Goal: Task Accomplishment & Management: Use online tool/utility

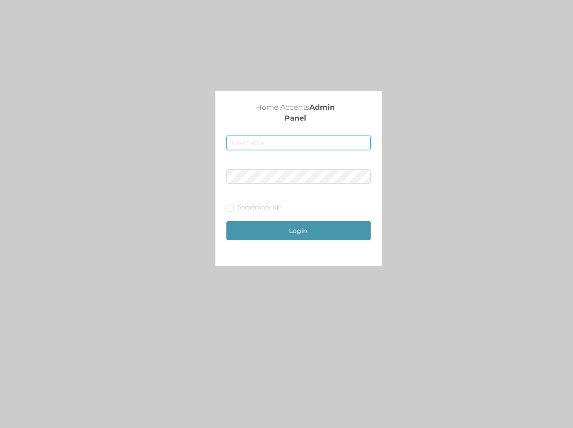
type input "merch1@accents.pw"
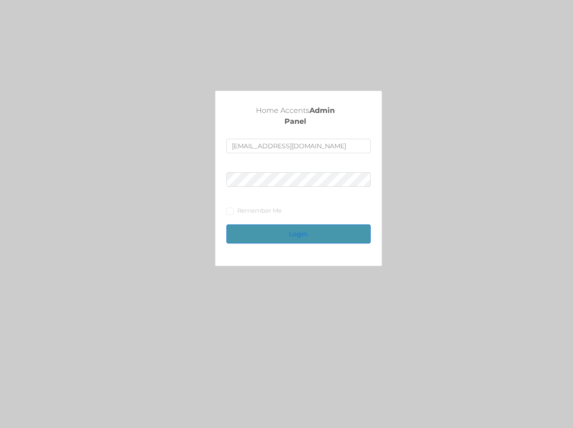
click at [282, 232] on button "Login" at bounding box center [298, 234] width 144 height 19
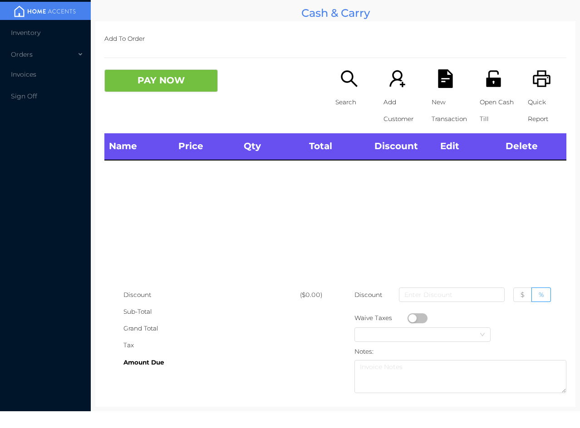
click at [489, 89] on div "Open Cash Till" at bounding box center [499, 101] width 39 height 64
click at [492, 70] on icon "icon: unlock" at bounding box center [493, 78] width 19 height 19
click at [493, 77] on icon "icon: unlock" at bounding box center [493, 78] width 19 height 19
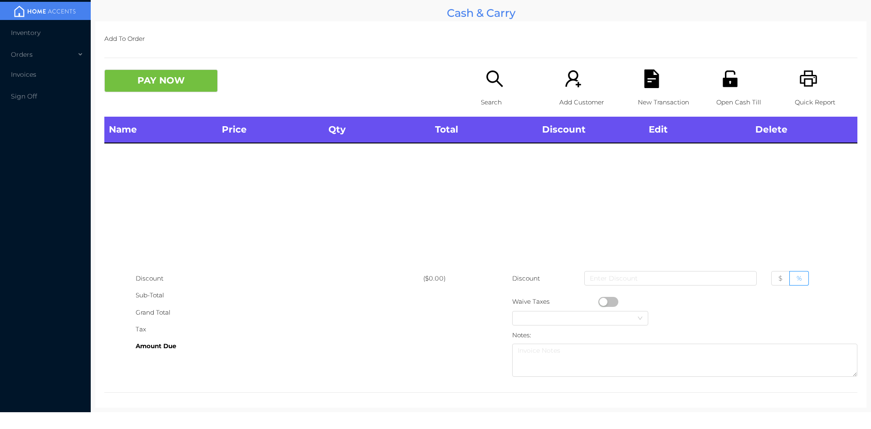
click at [580, 84] on div "Open Cash Till" at bounding box center [748, 92] width 63 height 47
click at [491, 82] on icon "icon: search" at bounding box center [495, 78] width 16 height 16
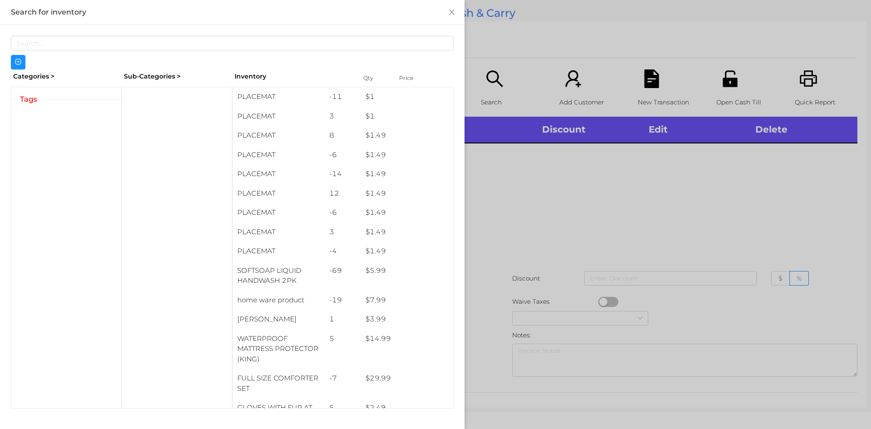
click at [580, 229] on div at bounding box center [435, 214] width 871 height 429
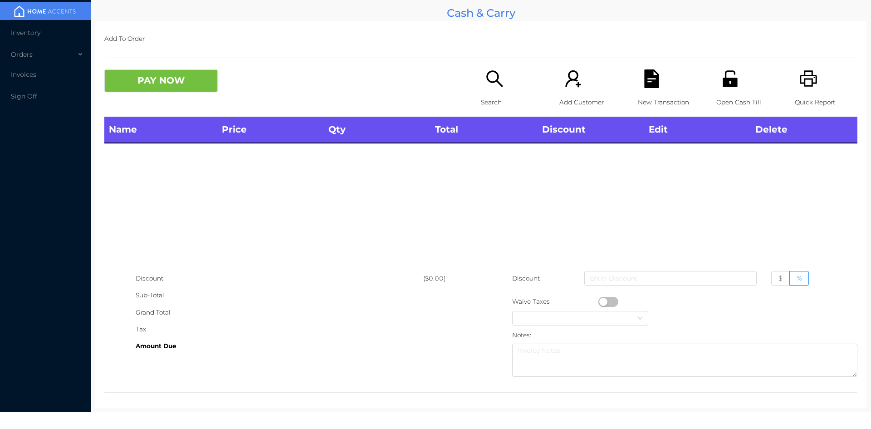
click at [580, 81] on icon "icon: unlock" at bounding box center [730, 78] width 15 height 16
click at [733, 79] on icon "icon: unlock" at bounding box center [730, 78] width 19 height 19
click at [75, 46] on div "Orders" at bounding box center [45, 54] width 91 height 18
click at [69, 29] on li "Inventory" at bounding box center [45, 33] width 91 height 18
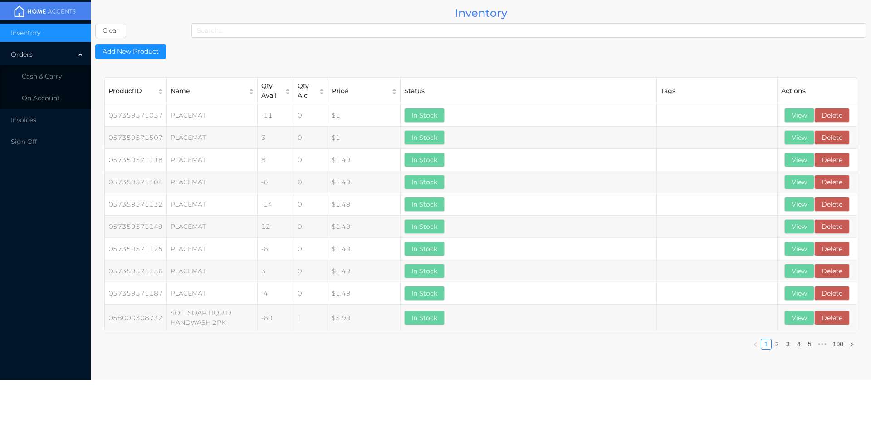
click at [80, 55] on div "Orders" at bounding box center [45, 54] width 91 height 18
click at [65, 70] on li "Invoices" at bounding box center [45, 74] width 91 height 18
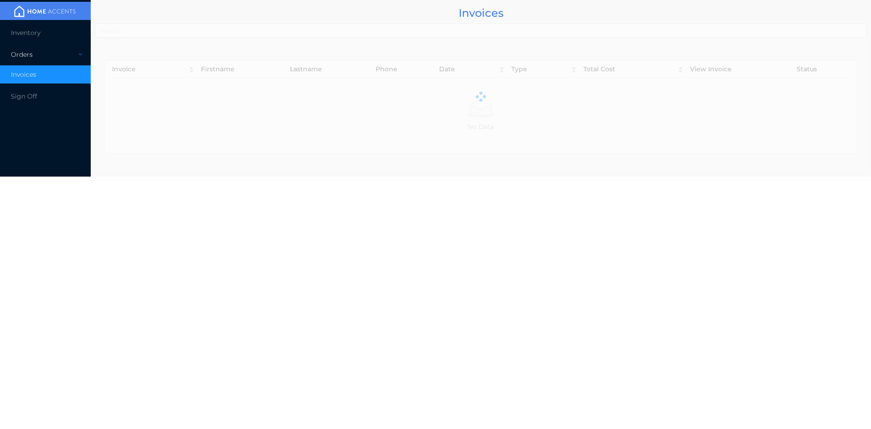
click at [80, 54] on icon at bounding box center [81, 54] width 5 height 0
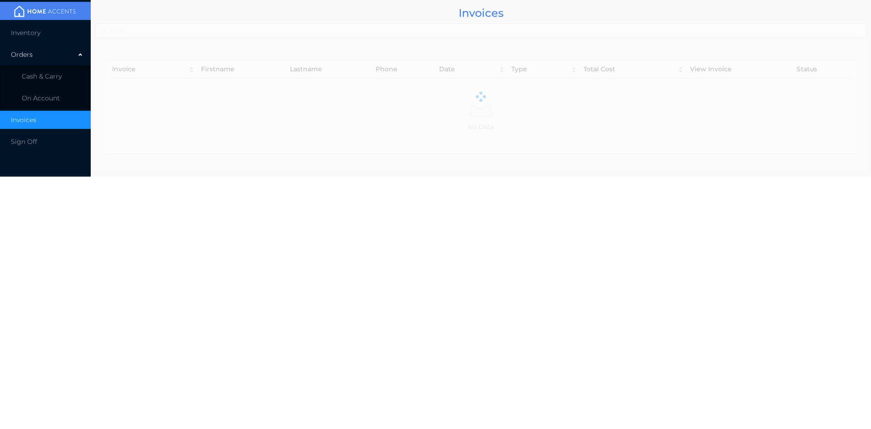
click at [65, 17] on img at bounding box center [45, 12] width 68 height 14
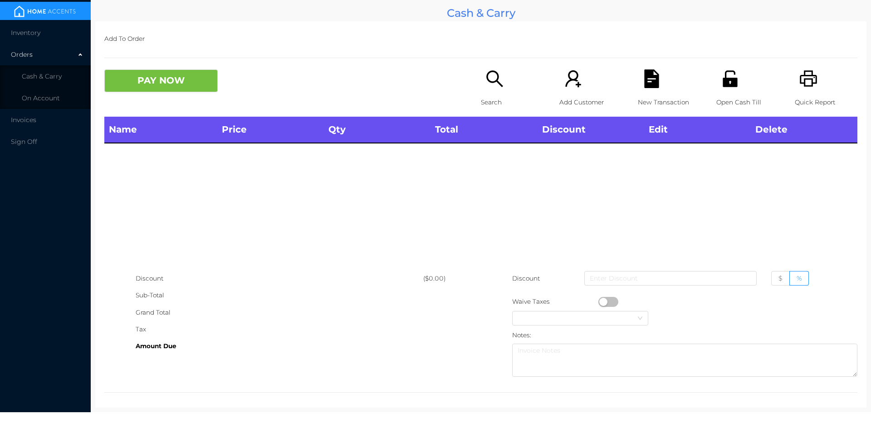
click at [725, 81] on icon "icon: unlock" at bounding box center [730, 78] width 15 height 16
click at [731, 81] on icon "icon: unlock" at bounding box center [730, 78] width 15 height 16
